Goal: Task Accomplishment & Management: Complete application form

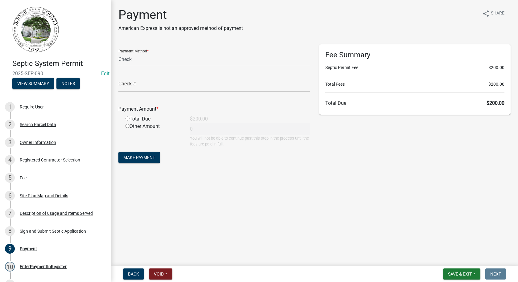
select select "1: 0"
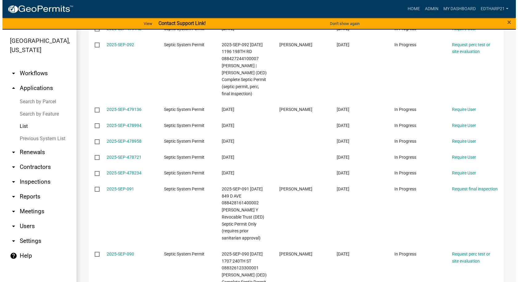
scroll to position [216, 0]
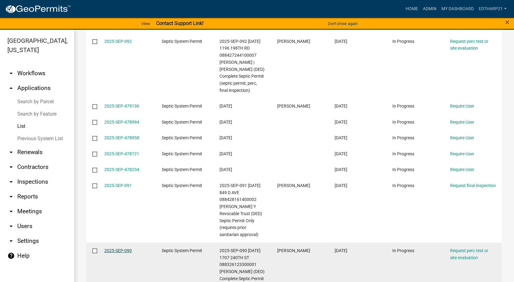
click at [110, 253] on link "2025-SEP-090" at bounding box center [117, 250] width 27 height 5
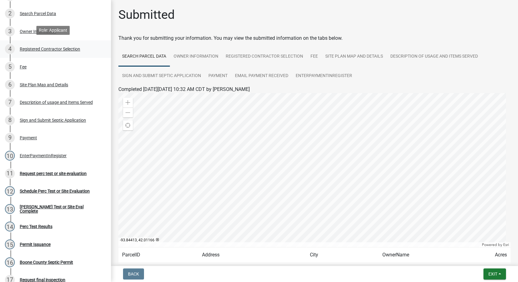
scroll to position [154, 0]
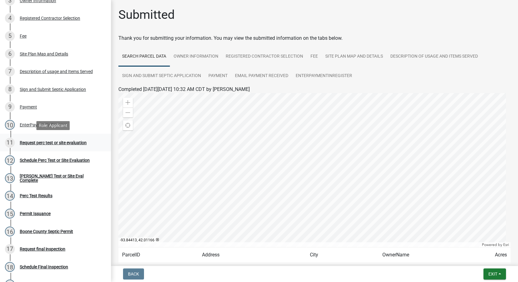
click at [68, 142] on div "Request perc test or site evaluation" at bounding box center [53, 143] width 67 height 4
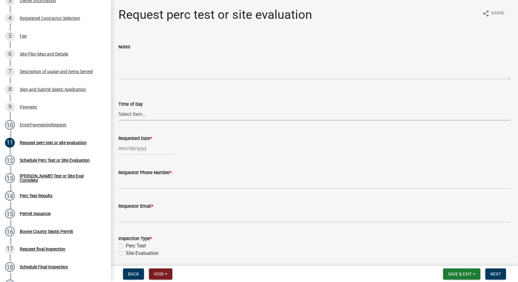
click at [125, 115] on select "Select Item... AM PM" at bounding box center [314, 114] width 392 height 13
click at [118, 108] on select "Select Item... AM PM" at bounding box center [314, 114] width 392 height 13
select select "6c109ef4-37e2-45c6-b0e8-db9b1cf7fb51"
click at [129, 151] on div at bounding box center [146, 148] width 56 height 13
select select "9"
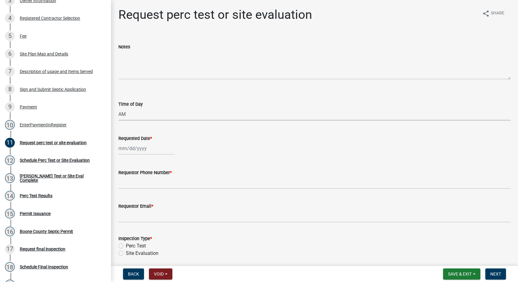
select select "2025"
click at [135, 202] on div "16" at bounding box center [135, 201] width 10 height 10
type input "[DATE]"
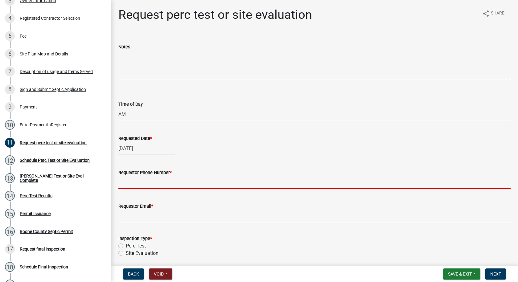
click at [131, 186] on input "Requestor Phone Number *" at bounding box center [314, 182] width 392 height 13
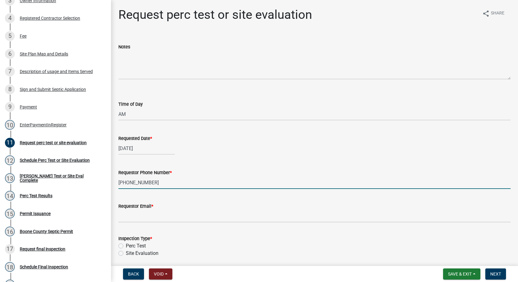
type input "[PHONE_NUMBER]"
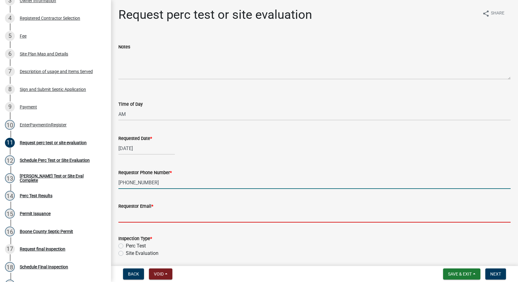
click at [123, 218] on input "Requestor Email *" at bounding box center [314, 216] width 392 height 13
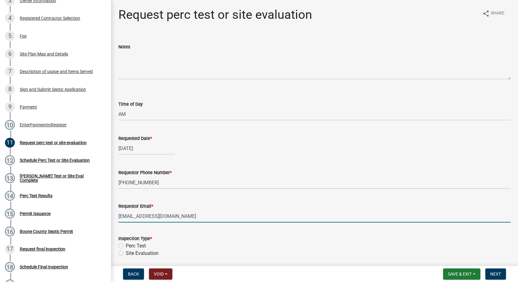
type input "[EMAIL_ADDRESS][DOMAIN_NAME]"
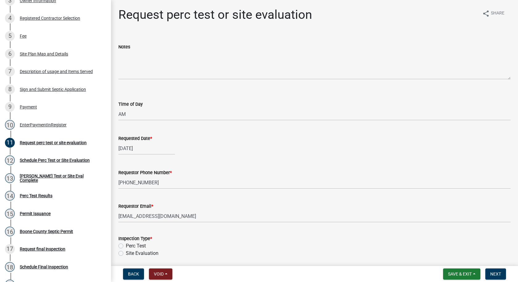
click at [123, 246] on div "Perc Test" at bounding box center [314, 246] width 392 height 7
click at [126, 247] on label "Perc Test" at bounding box center [136, 246] width 20 height 7
click at [126, 247] on input "Perc Test" at bounding box center [128, 245] width 4 height 4
radio input "true"
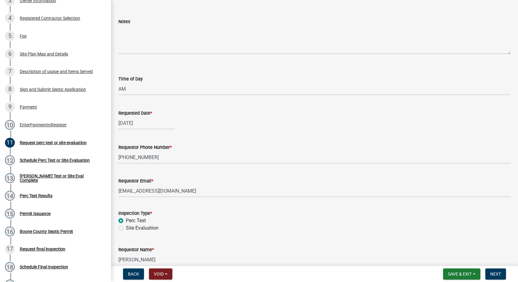
scroll to position [57, 0]
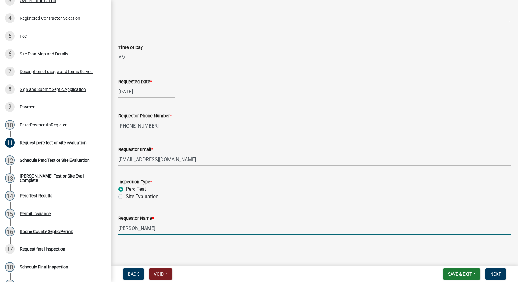
click at [143, 229] on input "[PERSON_NAME]" at bounding box center [314, 228] width 392 height 13
type input "W"
type input "[PERSON_NAME]"
click at [492, 271] on button "Next" at bounding box center [496, 274] width 21 height 11
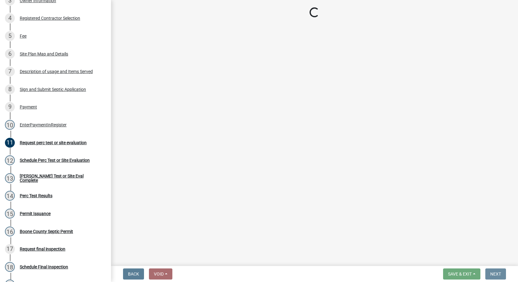
scroll to position [0, 0]
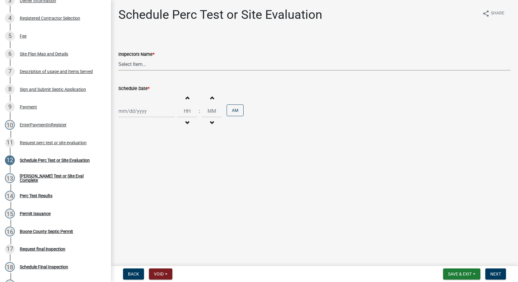
click at [123, 69] on select "Select Item... EdTharp21 (EdTharp21) mspeers ([PERSON_NAME]) WandaCox ([PERSON_…" at bounding box center [314, 64] width 392 height 13
select select "1166babb-7ce8-442f-9c4a-1180ef3e1882"
click at [118, 58] on select "Select Item... EdTharp21 (EdTharp21) mspeers ([PERSON_NAME]) WandaCox ([PERSON_…" at bounding box center [314, 64] width 392 height 13
click at [133, 112] on div at bounding box center [146, 111] width 56 height 13
select select "9"
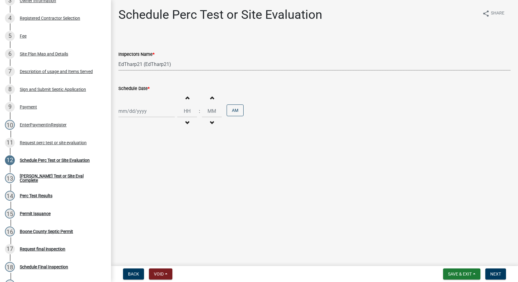
select select "2025"
click at [135, 161] on div "16" at bounding box center [135, 164] width 10 height 10
type input "[DATE]"
click at [184, 93] on button "Increment hours" at bounding box center [187, 97] width 13 height 11
type input "01"
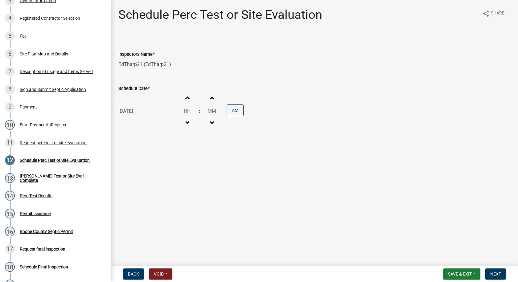
type input "00"
click at [186, 123] on span "button" at bounding box center [187, 123] width 3 height 5
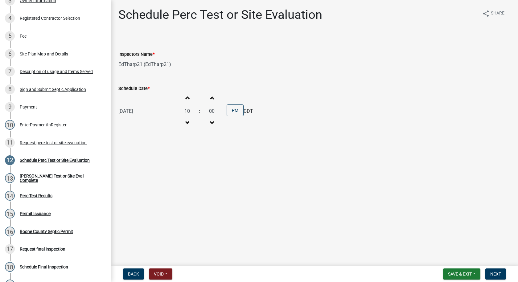
type input "09"
click at [228, 111] on button "PM" at bounding box center [235, 111] width 17 height 12
click at [496, 270] on button "Next" at bounding box center [496, 274] width 21 height 11
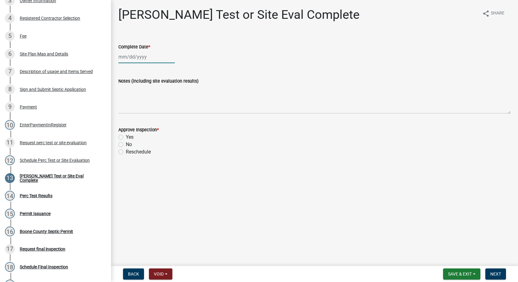
click at [142, 59] on div at bounding box center [146, 57] width 56 height 13
select select "9"
select select "2025"
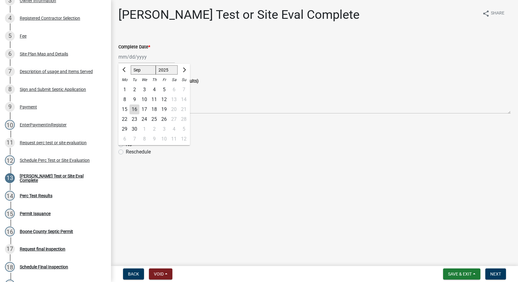
drag, startPoint x: 136, startPoint y: 107, endPoint x: 135, endPoint y: 110, distance: 3.4
click at [135, 107] on div "16" at bounding box center [135, 110] width 10 height 10
type input "[DATE]"
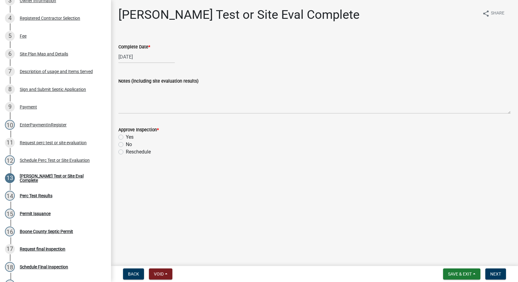
click at [126, 138] on label "Yes" at bounding box center [130, 137] width 8 height 7
click at [126, 138] on input "Yes" at bounding box center [128, 136] width 4 height 4
radio input "true"
click at [495, 273] on span "Next" at bounding box center [496, 274] width 11 height 5
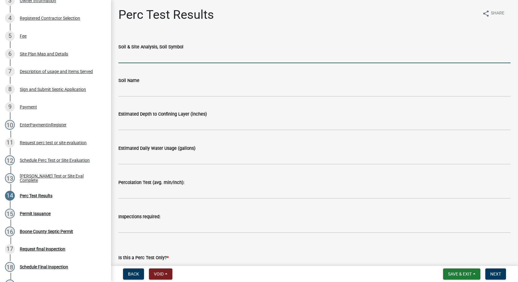
click at [143, 57] on input "Soil & Site Analysis, Soil Symbol" at bounding box center [314, 57] width 392 height 13
type input "L507"
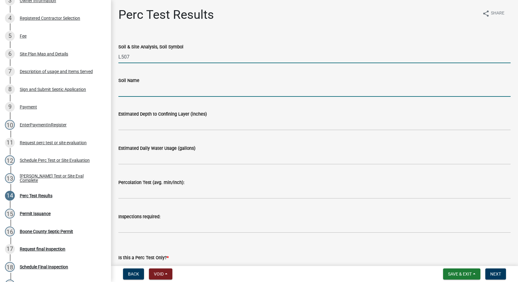
click at [144, 89] on input "Soil Name" at bounding box center [314, 90] width 392 height 13
type input "Canisteo Silty Clay Loam"
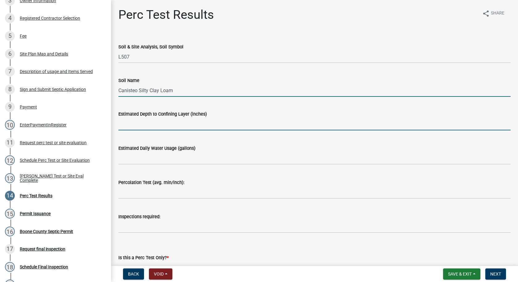
click at [140, 126] on input "text" at bounding box center [314, 124] width 392 height 13
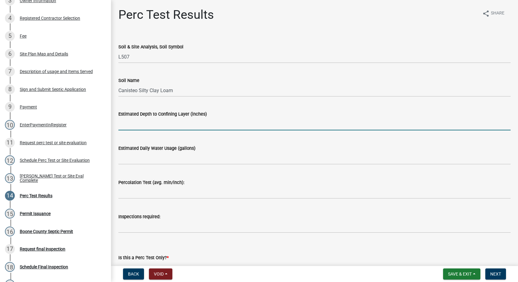
type input "59"
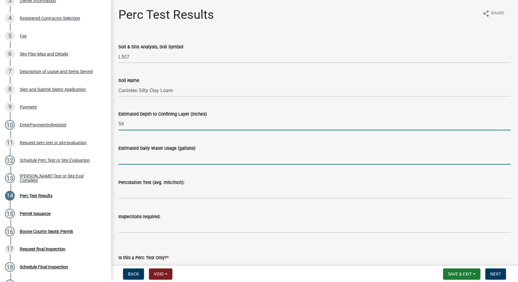
click at [150, 159] on input "text" at bounding box center [314, 158] width 392 height 13
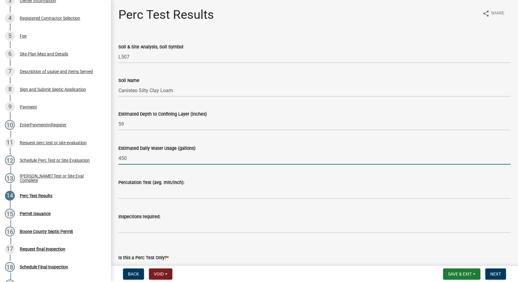
type input "450"
click at [135, 195] on input "text" at bounding box center [314, 192] width 392 height 13
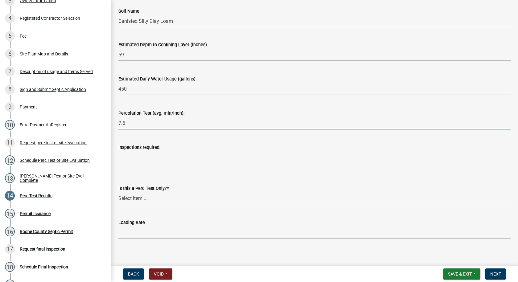
scroll to position [74, 0]
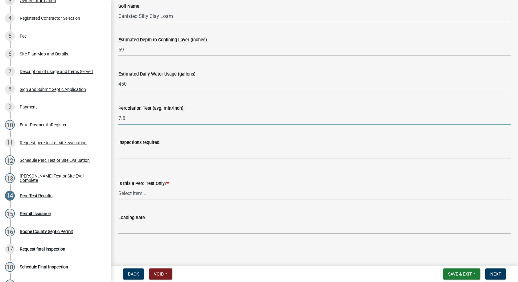
type input "7.5"
click at [144, 154] on input "Inspections required:" at bounding box center [314, 152] width 392 height 13
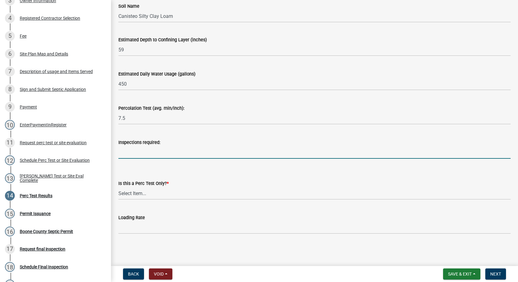
type input "Final"
click at [139, 194] on select "Select Item... Yes No" at bounding box center [314, 193] width 392 height 13
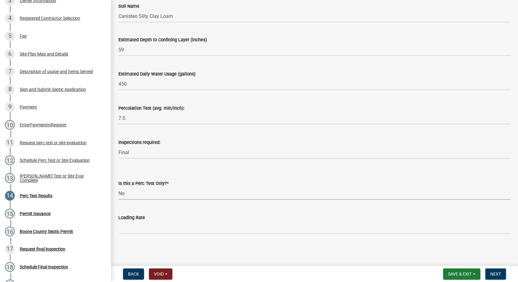
click at [118, 187] on select "Select Item... Yes No" at bounding box center [314, 193] width 392 height 13
select select "24454754-256b-47dd-bfd0-3cbbb785a58c"
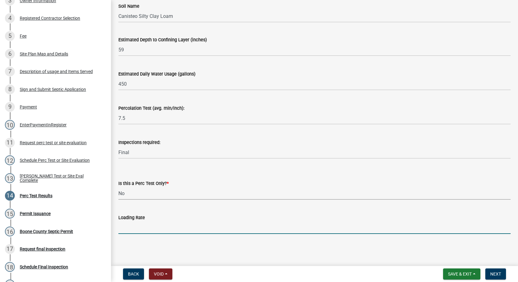
click at [131, 228] on input "text" at bounding box center [314, 228] width 392 height 13
type input "0.8"
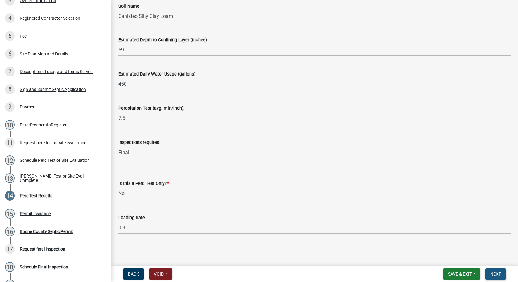
click at [492, 274] on span "Next" at bounding box center [496, 274] width 11 height 5
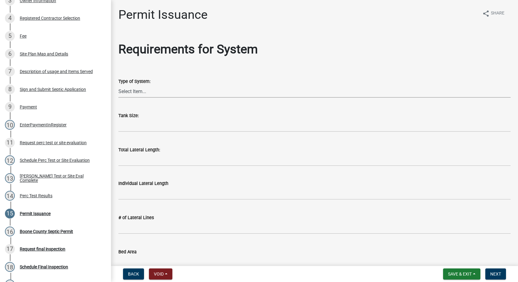
click at [129, 92] on select "Select Item... At grade [GEOGRAPHIC_DATA] Other Peat Sand filter Textile Waterl…" at bounding box center [314, 91] width 392 height 13
click at [118, 85] on select "Select Item... At grade [GEOGRAPHIC_DATA] Other Peat Sand filter Textile Waterl…" at bounding box center [314, 91] width 392 height 13
select select "dd49108b-4343-499e-957f-4d6750075002"
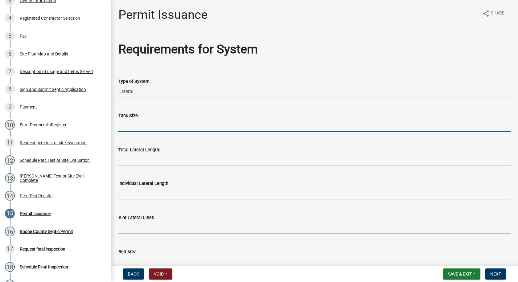
click at [128, 129] on input "text" at bounding box center [314, 125] width 392 height 13
type input "1250"
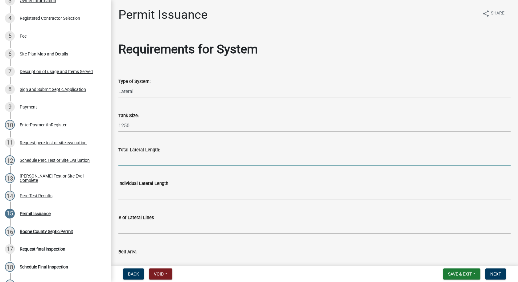
click at [140, 160] on input "Total Lateral Length:" at bounding box center [314, 160] width 392 height 13
type input "188'"
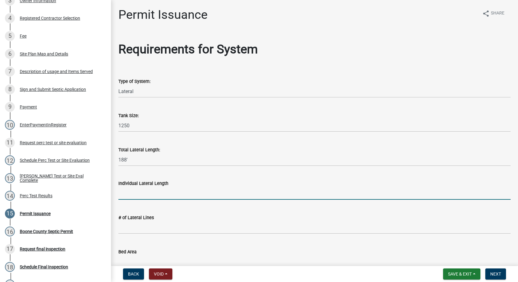
click at [123, 195] on input "text" at bounding box center [314, 193] width 392 height 13
type input "64"
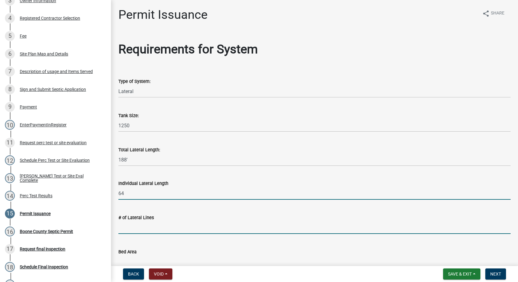
click at [136, 223] on input "text" at bounding box center [314, 228] width 392 height 13
type input "3"
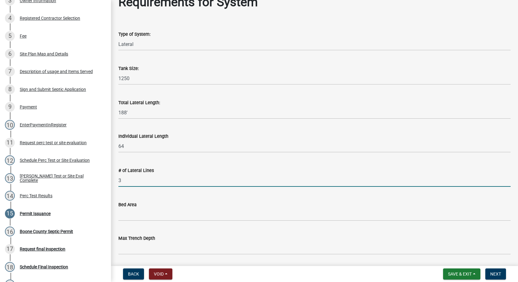
scroll to position [154, 0]
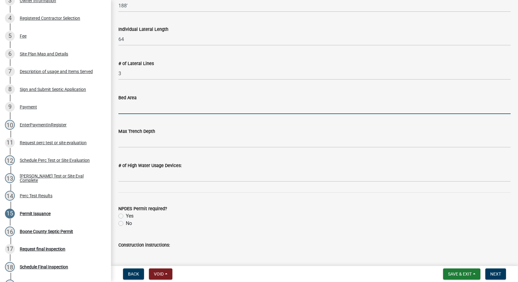
click at [127, 103] on input "Bed Area" at bounding box center [314, 108] width 392 height 13
type input "188' of 3' wide lateral"
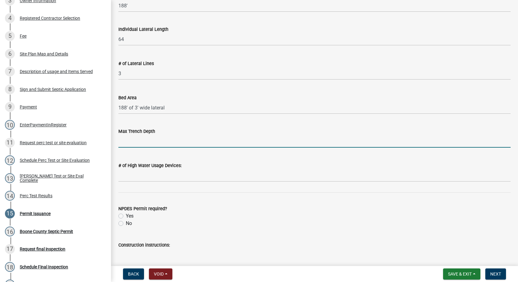
click at [136, 143] on input "text" at bounding box center [314, 141] width 392 height 13
type input "23"
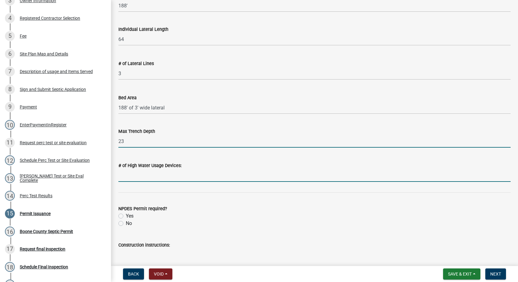
click at [131, 178] on input "text" at bounding box center [314, 175] width 392 height 13
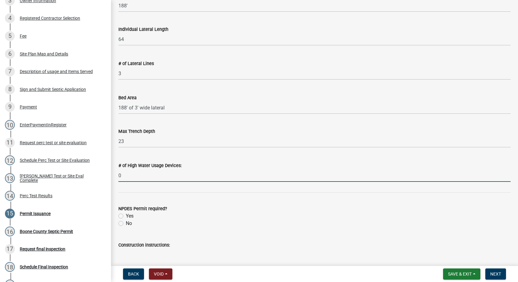
type input "0"
click at [126, 222] on label "No" at bounding box center [129, 223] width 6 height 7
click at [126, 222] on input "No" at bounding box center [128, 222] width 4 height 4
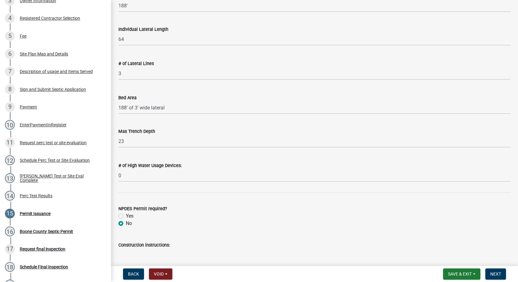
radio input "true"
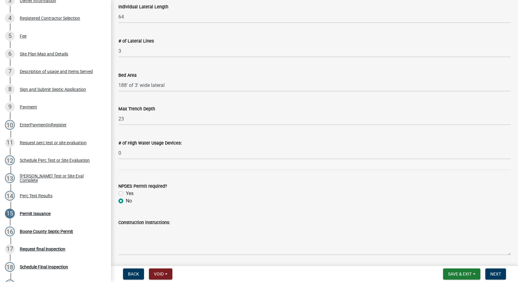
scroll to position [197, 0]
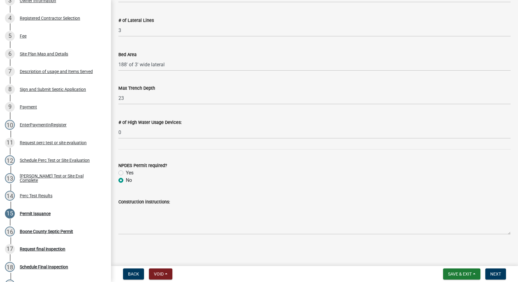
drag, startPoint x: 116, startPoint y: 207, endPoint x: 121, endPoint y: 209, distance: 5.5
click at [120, 209] on div "Construction instructions:" at bounding box center [315, 212] width 402 height 45
drag, startPoint x: 121, startPoint y: 209, endPoint x: 149, endPoint y: 212, distance: 27.9
click at [127, 211] on textarea "Construction instructions:" at bounding box center [314, 220] width 392 height 29
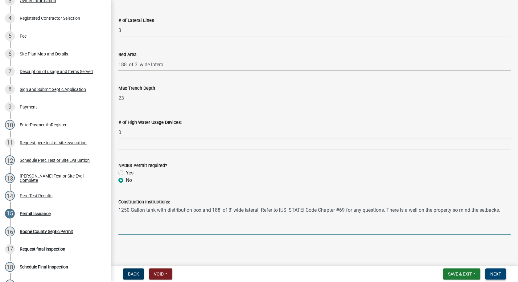
type textarea "1250 Gallon tank with distribution box and 188' of 3' wide lateral. Refer to [U…"
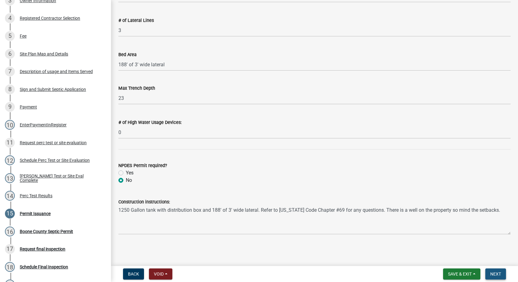
click at [499, 274] on span "Next" at bounding box center [496, 274] width 11 height 5
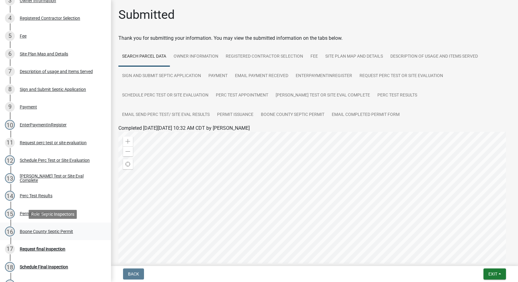
click at [59, 231] on div "Boone County Septic Permit" at bounding box center [46, 232] width 53 height 4
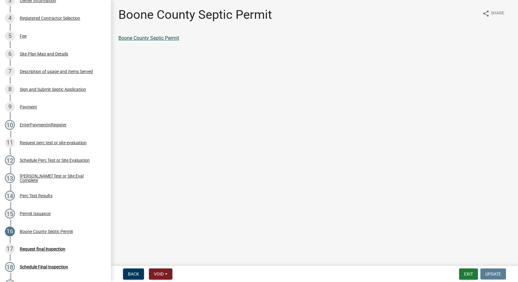
click at [161, 38] on link "Boone County Septic Permit" at bounding box center [148, 38] width 61 height 6
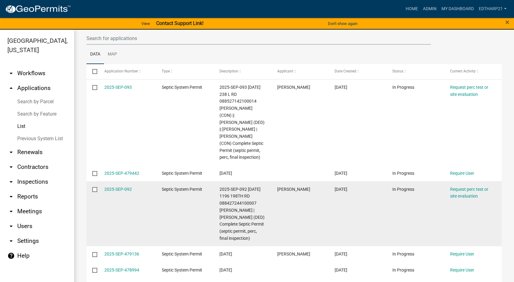
scroll to position [62, 0]
